Goal: Task Accomplishment & Management: Manage account settings

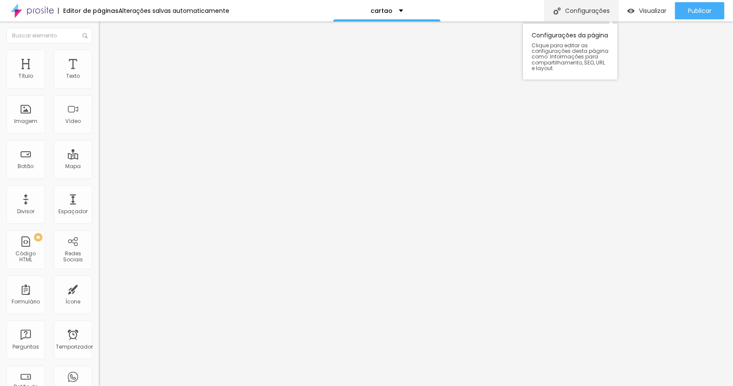
click at [573, 11] on font "Configurações" at bounding box center [587, 10] width 45 height 9
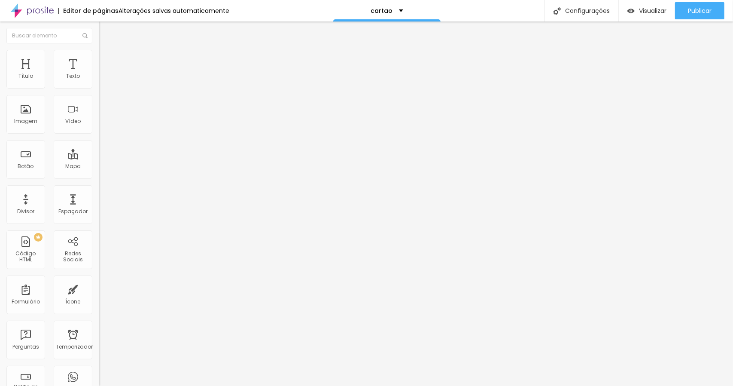
drag, startPoint x: 507, startPoint y: 345, endPoint x: 507, endPoint y: 339, distance: 5.7
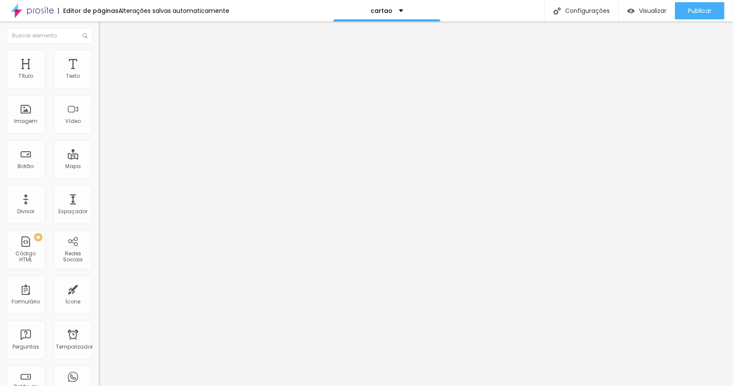
click at [639, 9] on font "Visualizar" at bounding box center [652, 10] width 27 height 9
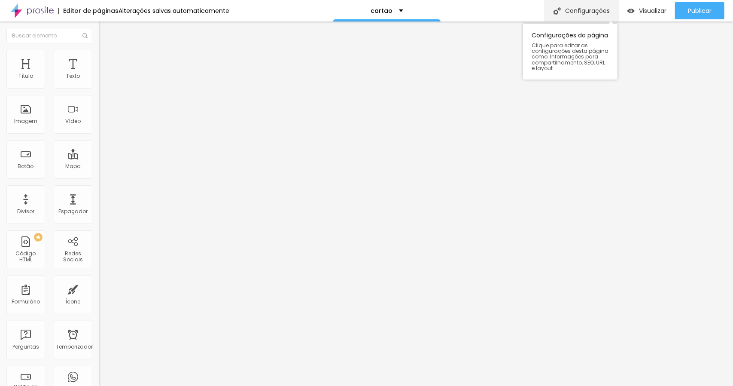
click at [601, 14] on font "Configurações" at bounding box center [587, 10] width 45 height 9
